Goal: Transaction & Acquisition: Purchase product/service

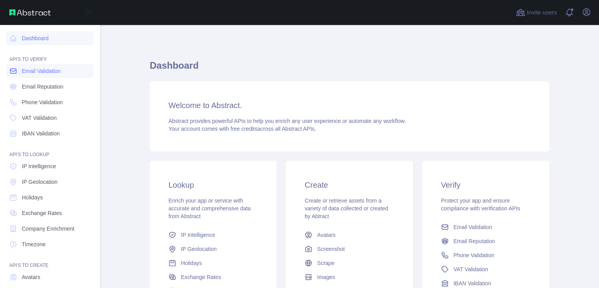
click at [43, 72] on span "Email Validation" at bounding box center [41, 71] width 39 height 8
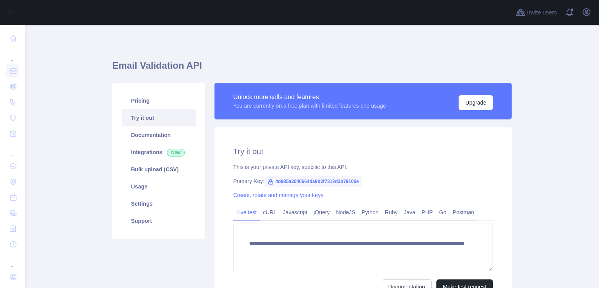
click at [284, 182] on span "4d985a3040664da9b3f7312d3b79100e" at bounding box center [313, 182] width 98 height 12
click at [289, 195] on link "Create, rotate and manage your keys" at bounding box center [278, 195] width 90 height 6
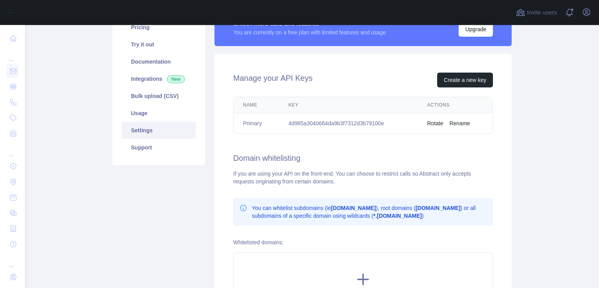
scroll to position [69, 0]
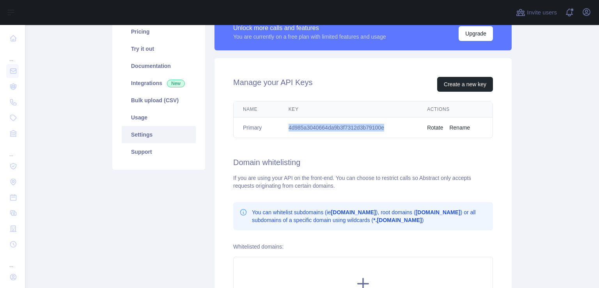
drag, startPoint x: 286, startPoint y: 128, endPoint x: 382, endPoint y: 121, distance: 96.5
click at [382, 121] on td "4d985a3040664da9b3f7312d3b79100e" at bounding box center [348, 127] width 139 height 21
copy td "4d985a3040664da9b3f7312d3b79100e"
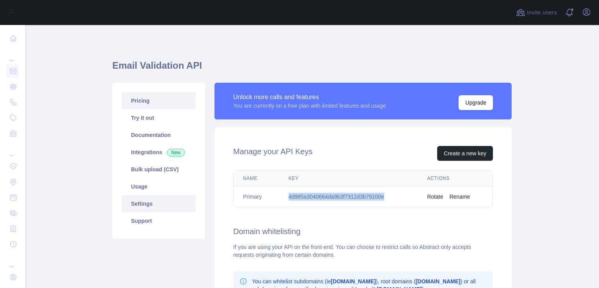
click at [178, 103] on link "Pricing" at bounding box center [159, 100] width 74 height 17
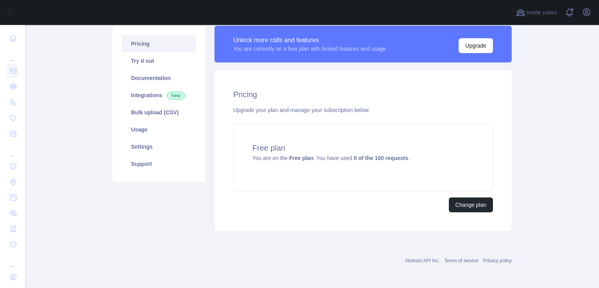
scroll to position [57, 0]
click at [457, 205] on button "Change plan" at bounding box center [471, 204] width 44 height 15
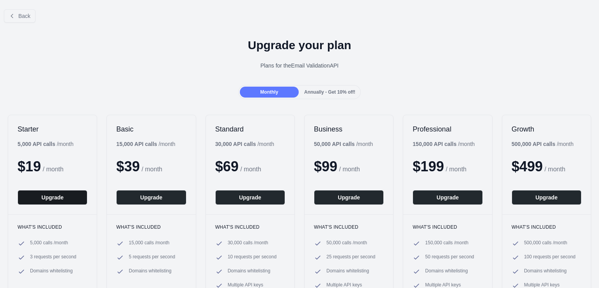
click at [52, 200] on button "Upgrade" at bounding box center [53, 197] width 70 height 15
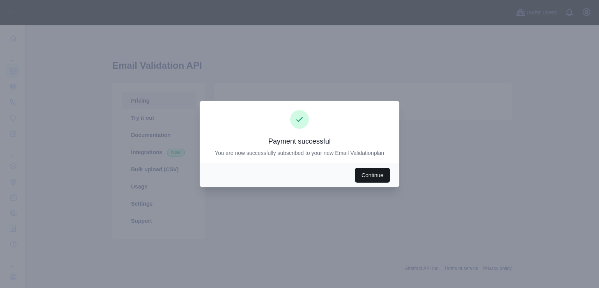
click at [372, 173] on button "Continue" at bounding box center [372, 175] width 35 height 15
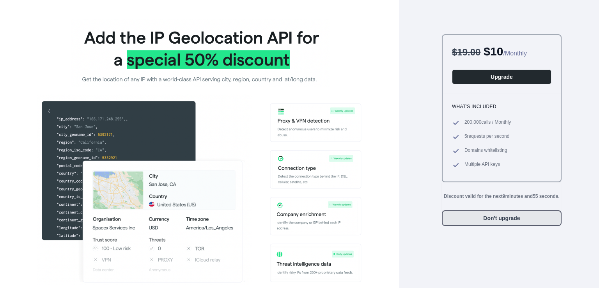
click at [471, 217] on button "Don't upgrade" at bounding box center [502, 218] width 120 height 16
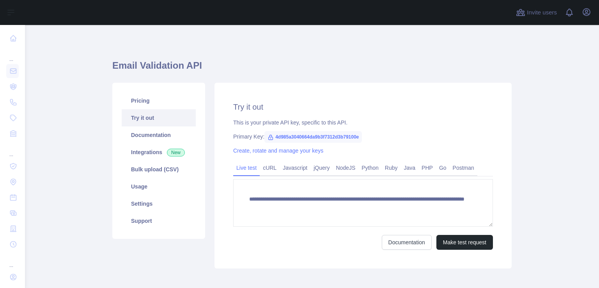
click at [302, 136] on span "4d985a3040664da9b3f7312d3b79100e" at bounding box center [313, 137] width 98 height 12
copy span "4d985a3040664da9b3f7312d3b79100e"
